Goal: Information Seeking & Learning: Learn about a topic

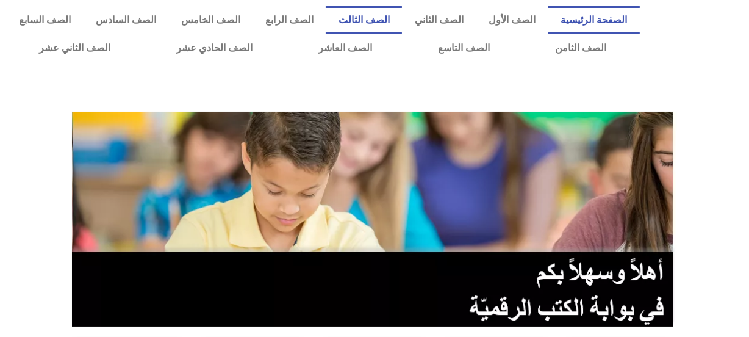
click at [394, 21] on link "الصف الثالث" at bounding box center [364, 20] width 76 height 28
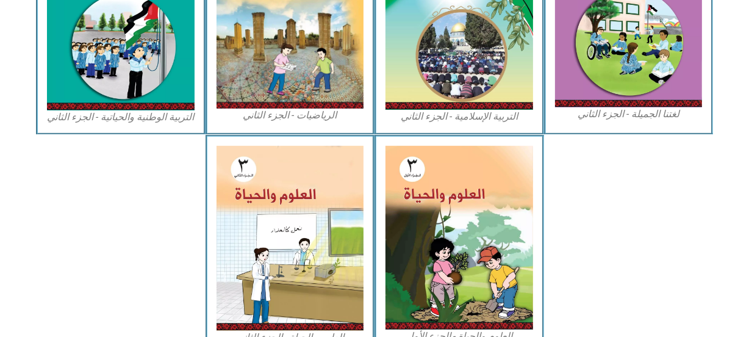
scroll to position [688, 0]
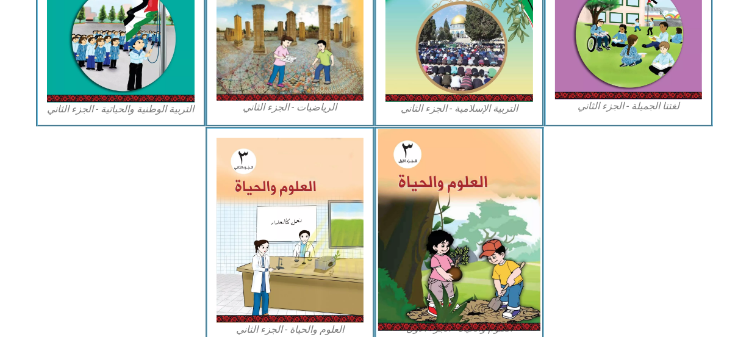
click at [432, 233] on img at bounding box center [459, 230] width 162 height 202
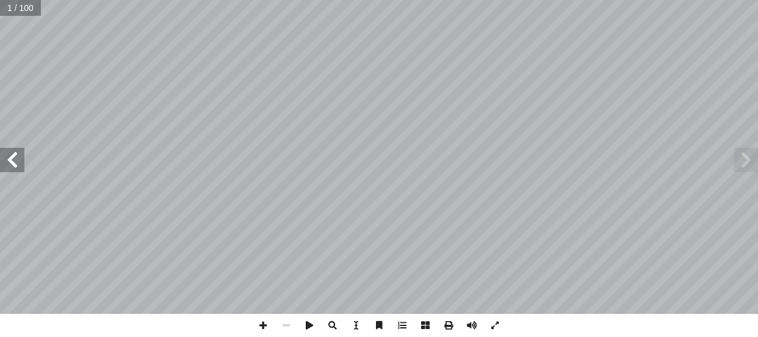
click at [10, 159] on span at bounding box center [12, 160] width 24 height 24
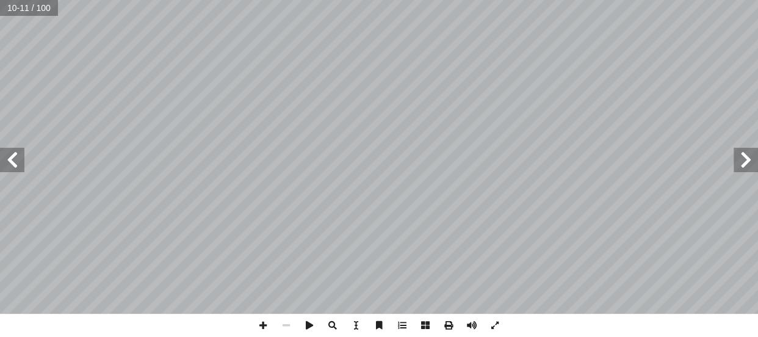
click at [10, 159] on span at bounding box center [12, 160] width 24 height 24
click at [9, 165] on span at bounding box center [12, 160] width 24 height 24
click at [258, 322] on span at bounding box center [262, 325] width 23 height 23
